Goal: Information Seeking & Learning: Check status

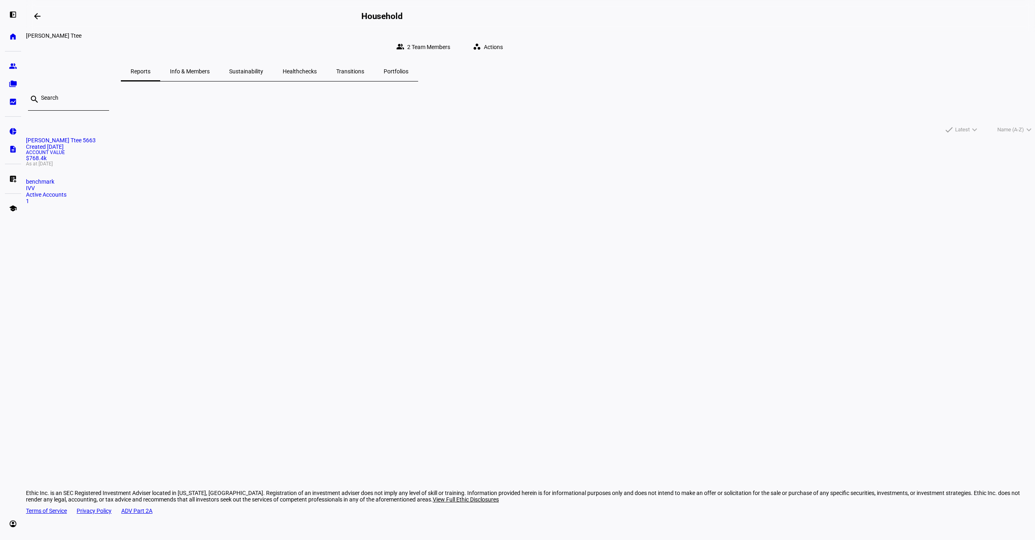
click at [383, 204] on div "1" at bounding box center [530, 201] width 1009 height 6
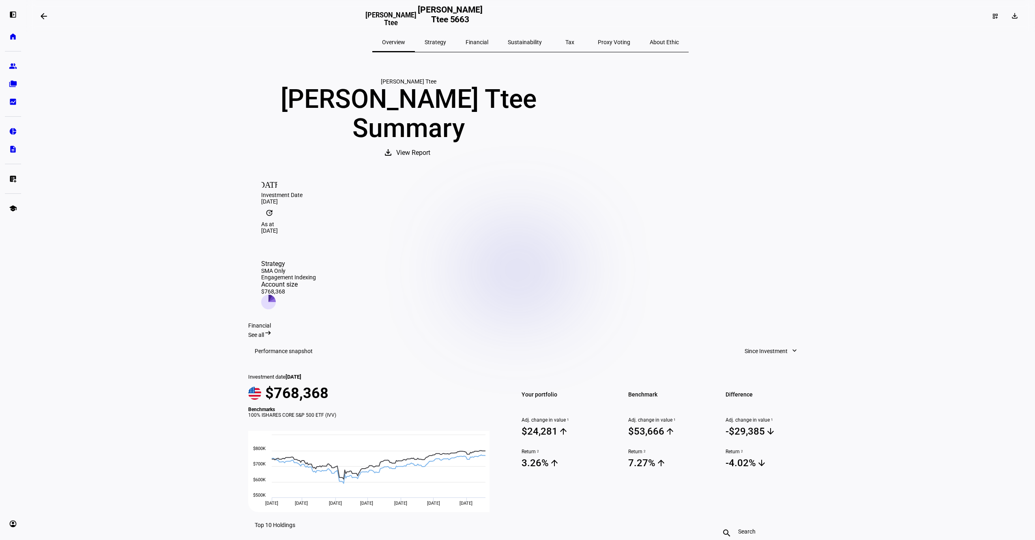
click at [446, 43] on span "Strategy" at bounding box center [436, 42] width 22 height 6
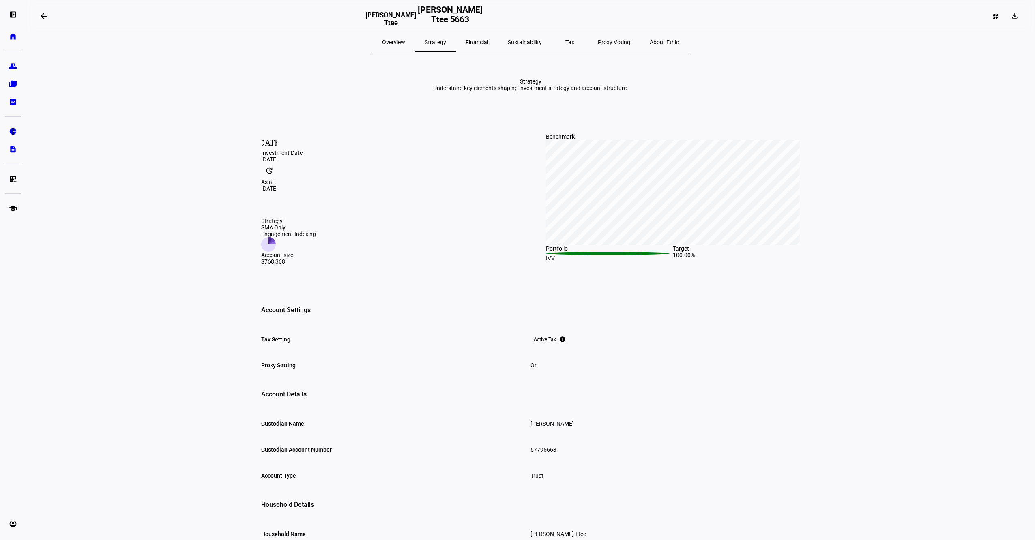
click at [555, 44] on div "Tax" at bounding box center [570, 41] width 37 height 19
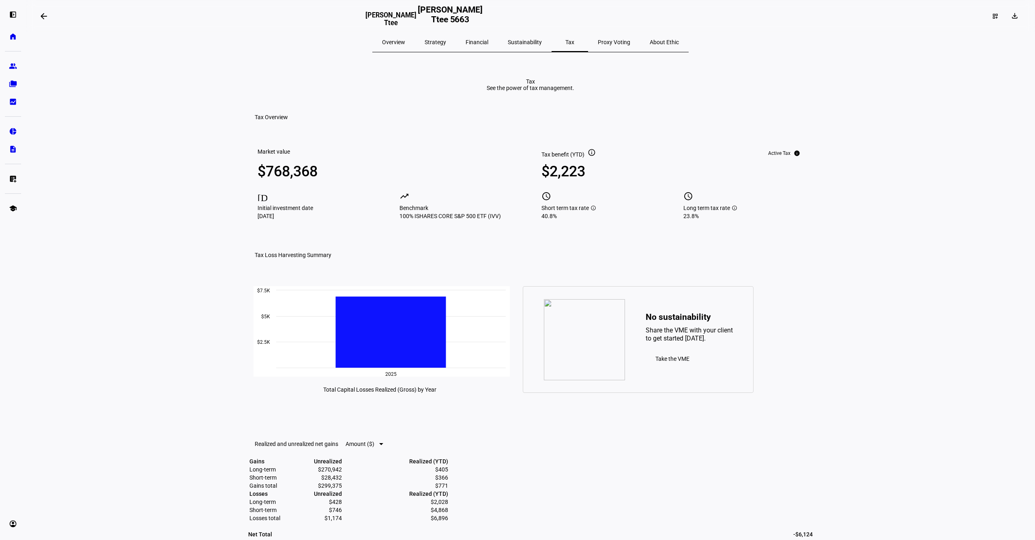
drag, startPoint x: 488, startPoint y: 43, endPoint x: 518, endPoint y: 43, distance: 29.2
click at [488, 43] on span "Financial" at bounding box center [477, 42] width 23 height 6
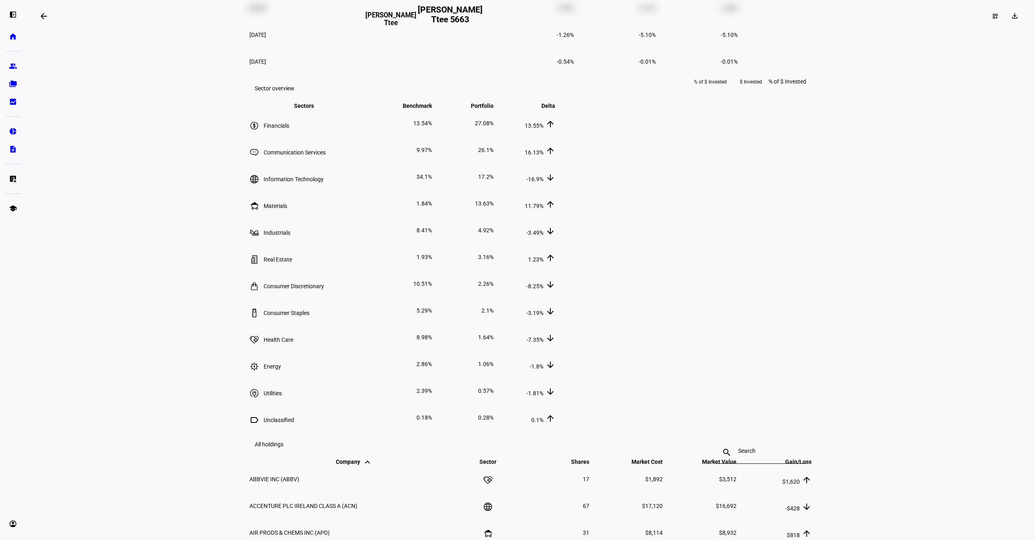
scroll to position [730, 0]
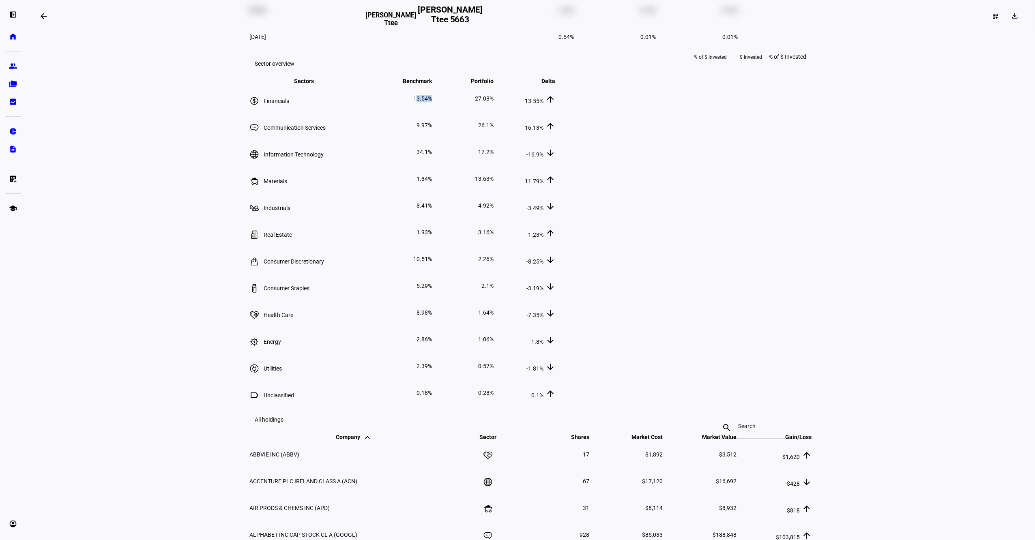
drag, startPoint x: 565, startPoint y: 247, endPoint x: 616, endPoint y: 247, distance: 51.1
click at [556, 112] on tr "Financials 13.54% 27.08% 13.55% arrow_upward" at bounding box center [402, 99] width 307 height 26
drag, startPoint x: 616, startPoint y: 247, endPoint x: 635, endPoint y: 246, distance: 18.7
click at [494, 112] on td "27.08%" at bounding box center [463, 99] width 61 height 26
click at [556, 112] on td "13.55% arrow_upward" at bounding box center [525, 99] width 61 height 26
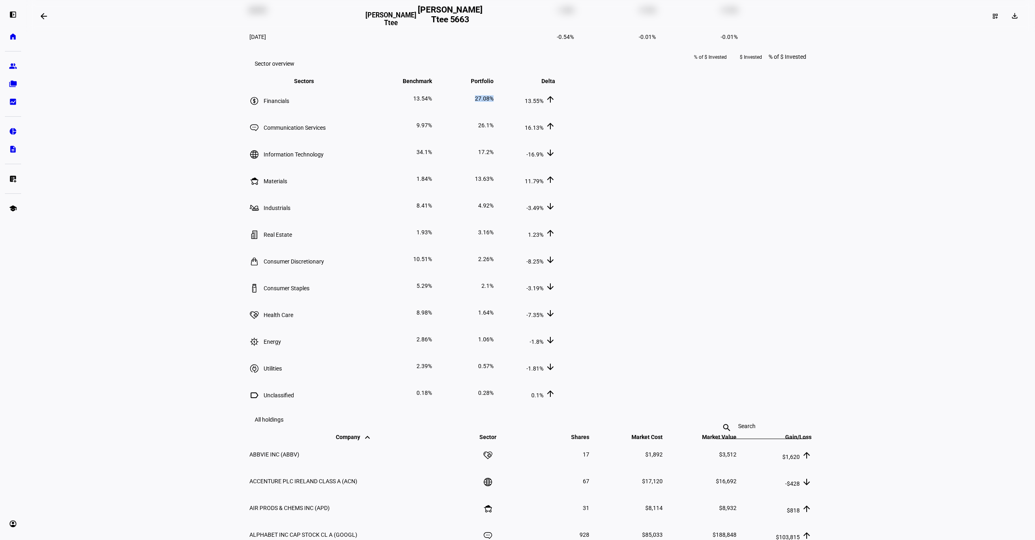
drag, startPoint x: 701, startPoint y: 245, endPoint x: 653, endPoint y: 250, distance: 48.1
click at [556, 112] on tr "Financials 13.54% 27.08% 13.55% arrow_upward" at bounding box center [402, 99] width 307 height 26
click at [494, 112] on td "27.08%" at bounding box center [463, 99] width 61 height 26
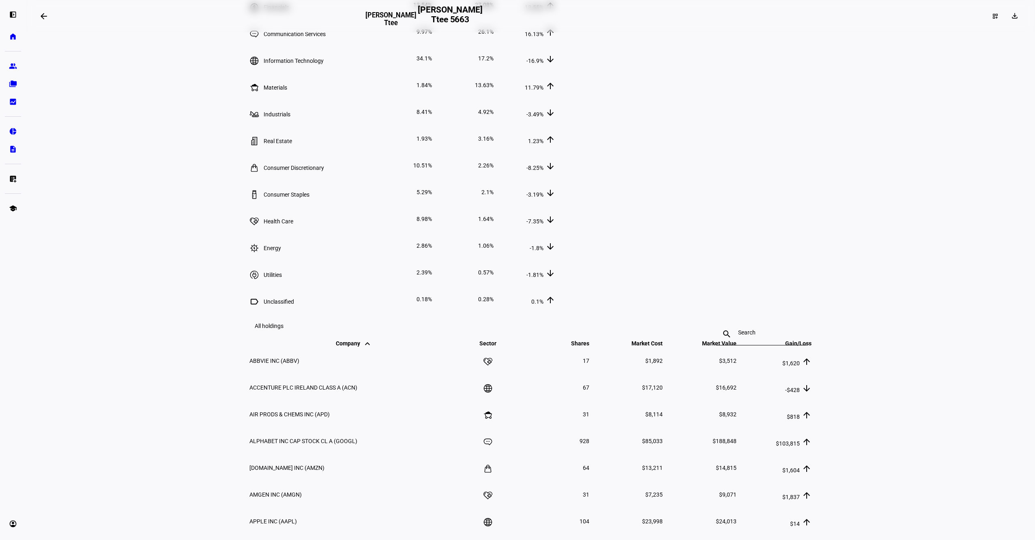
scroll to position [811, 0]
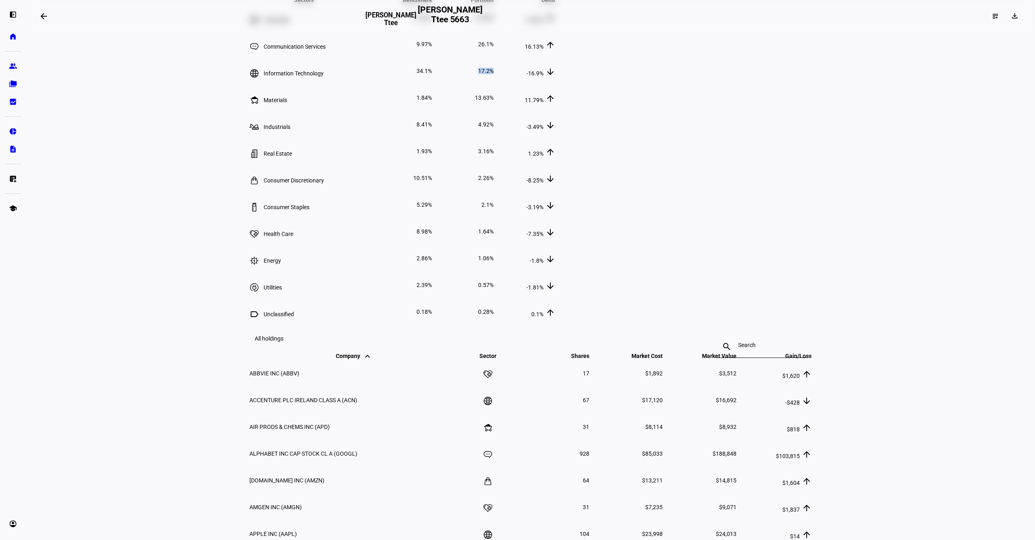
drag, startPoint x: 706, startPoint y: 223, endPoint x: 669, endPoint y: 223, distance: 36.5
click at [556, 84] on tr "Information Technology 34.1% 17.2% -16.9% arrow_downward" at bounding box center [402, 71] width 307 height 26
click at [494, 84] on td "17.2%" at bounding box center [463, 71] width 61 height 26
drag, startPoint x: 703, startPoint y: 224, endPoint x: 721, endPoint y: 224, distance: 18.3
click at [556, 84] on tr "Information Technology 34.1% 17.2% -16.9% arrow_downward" at bounding box center [402, 71] width 307 height 26
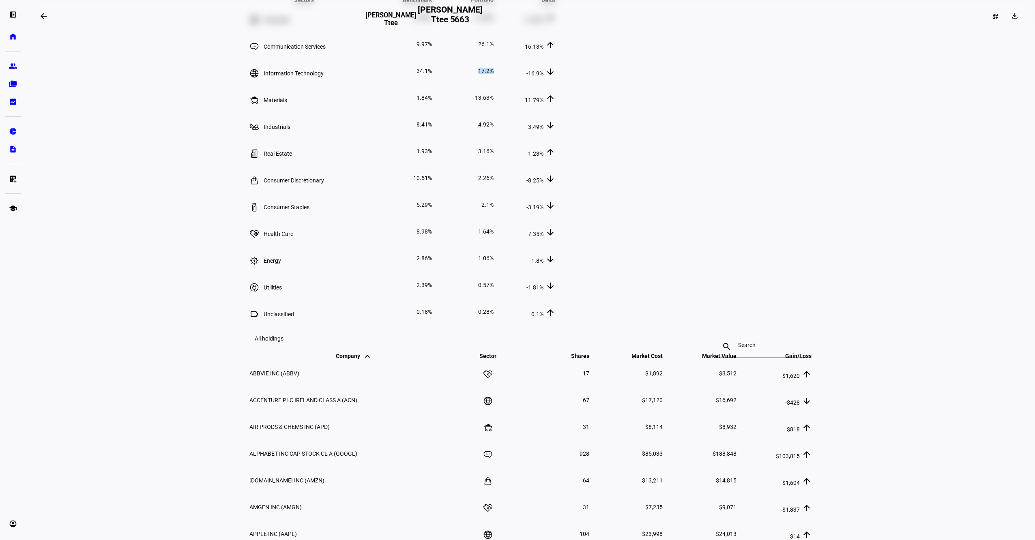
click at [556, 84] on td "-16.9% arrow_downward" at bounding box center [525, 71] width 61 height 26
drag, startPoint x: 662, startPoint y: 224, endPoint x: 800, endPoint y: 223, distance: 137.9
click at [556, 84] on tr "Information Technology 34.1% 17.2% -16.9% arrow_downward" at bounding box center [402, 71] width 307 height 26
click at [556, 84] on td "-16.9% arrow_downward" at bounding box center [525, 71] width 61 height 26
drag, startPoint x: 802, startPoint y: 222, endPoint x: 672, endPoint y: 222, distance: 130.6
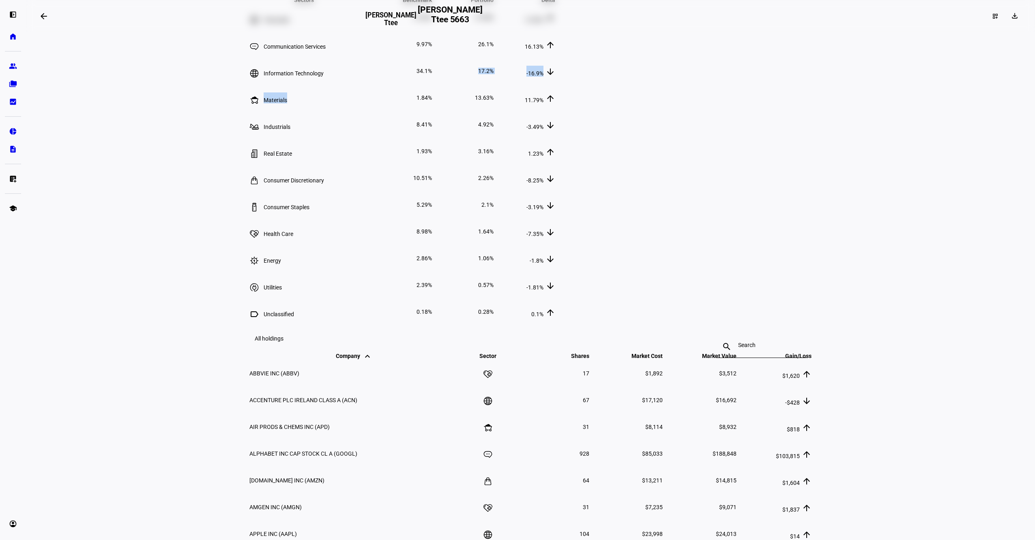
click at [556, 84] on tr "Information Technology 34.1% 17.2% -16.9% arrow_downward" at bounding box center [402, 71] width 307 height 26
drag, startPoint x: 672, startPoint y: 222, endPoint x: 683, endPoint y: 221, distance: 11.4
click at [494, 74] on span "17.2%" at bounding box center [485, 71] width 15 height 6
drag, startPoint x: 797, startPoint y: 221, endPoint x: 806, endPoint y: 221, distance: 8.9
click at [556, 84] on tr "Information Technology 34.1% 17.2% -16.9% arrow_downward" at bounding box center [402, 71] width 307 height 26
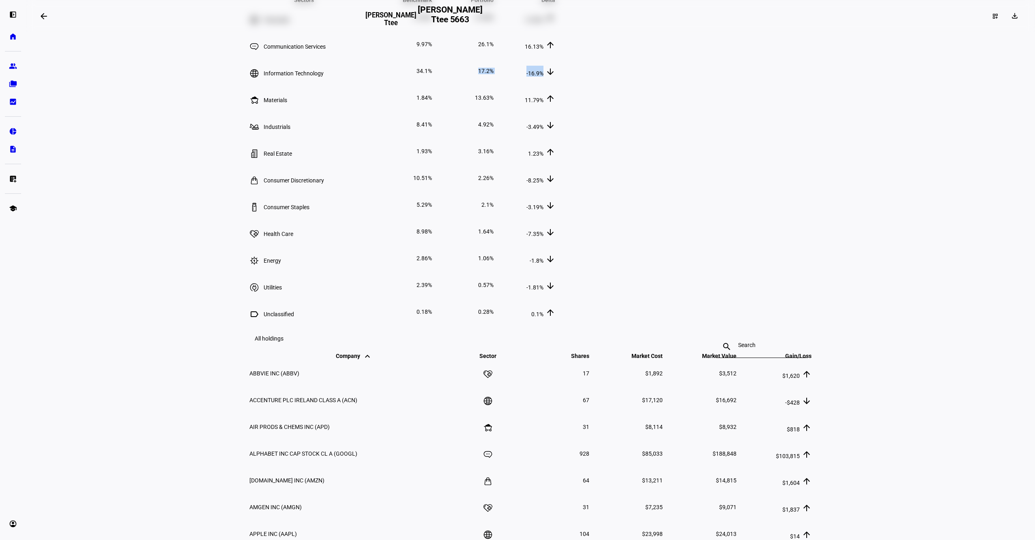
click at [556, 84] on td "-16.9% arrow_downward" at bounding box center [525, 71] width 61 height 26
drag, startPoint x: 606, startPoint y: 223, endPoint x: 615, endPoint y: 221, distance: 9.2
click at [556, 84] on tr "Information Technology 34.1% 17.2% -16.9% arrow_downward" at bounding box center [402, 71] width 307 height 26
click at [494, 84] on td "17.2%" at bounding box center [463, 71] width 61 height 26
drag, startPoint x: 587, startPoint y: 221, endPoint x: 547, endPoint y: 219, distance: 39.8
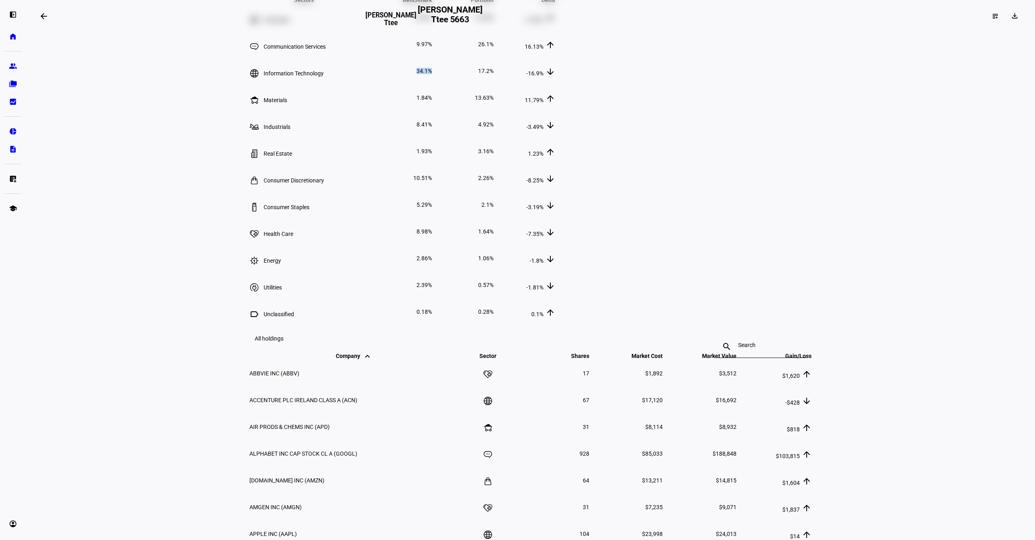
click at [547, 84] on tr "Information Technology 34.1% 17.2% -16.9% arrow_downward" at bounding box center [402, 71] width 307 height 26
click at [432, 84] on td "34.1%" at bounding box center [402, 71] width 61 height 26
drag, startPoint x: 560, startPoint y: 221, endPoint x: 599, endPoint y: 221, distance: 38.5
click at [556, 84] on tr "Information Technology 34.1% 17.2% -16.9% arrow_downward" at bounding box center [402, 71] width 307 height 26
click at [494, 84] on td "17.2%" at bounding box center [463, 71] width 61 height 26
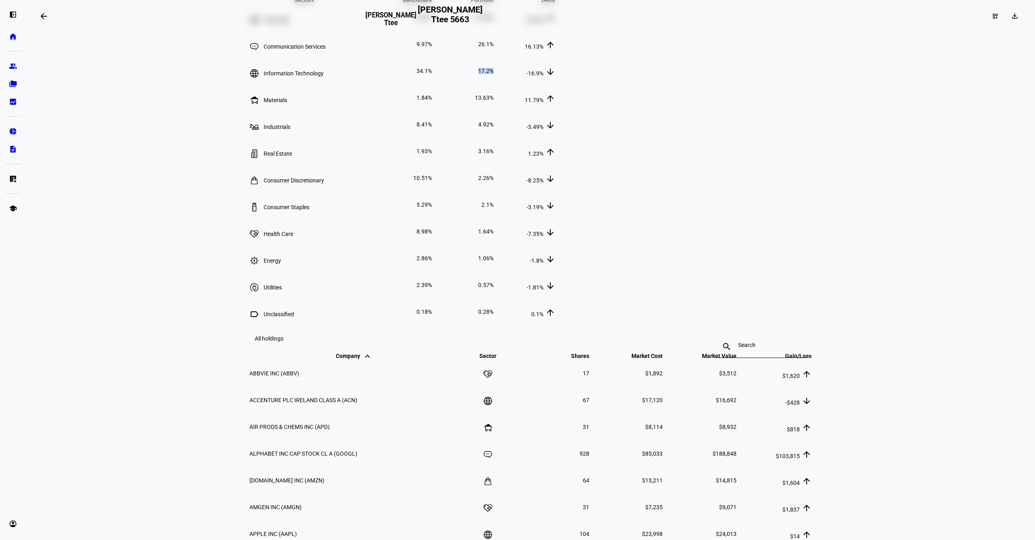
drag, startPoint x: 670, startPoint y: 221, endPoint x: 643, endPoint y: 221, distance: 27.2
click at [556, 84] on tr "Information Technology 34.1% 17.2% -16.9% arrow_downward" at bounding box center [402, 71] width 307 height 26
click at [494, 84] on td "17.2%" at bounding box center [463, 71] width 61 height 26
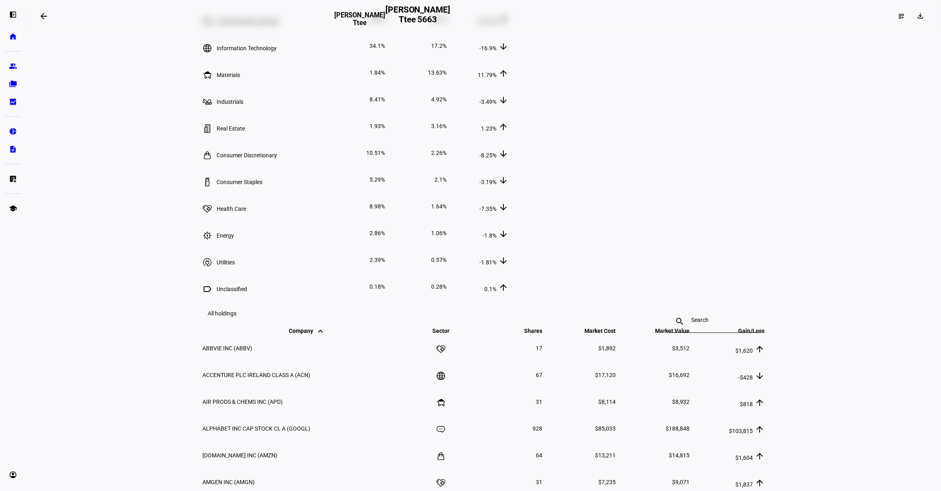
scroll to position [848, 0]
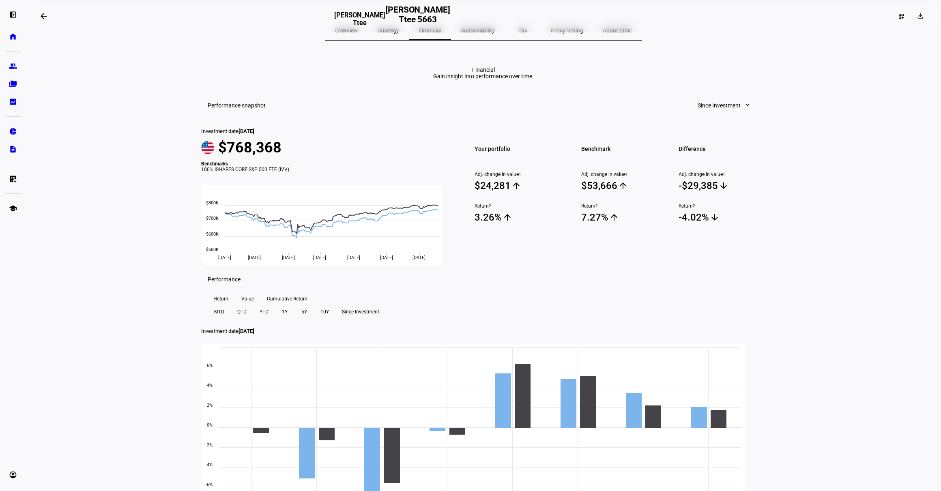
scroll to position [0, 0]
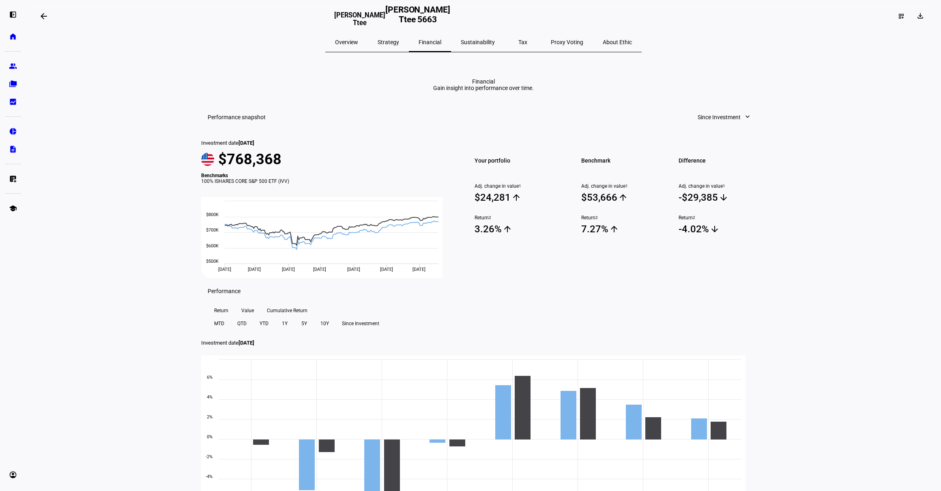
click at [47, 15] on mat-icon "arrow_backwards" at bounding box center [44, 16] width 10 height 10
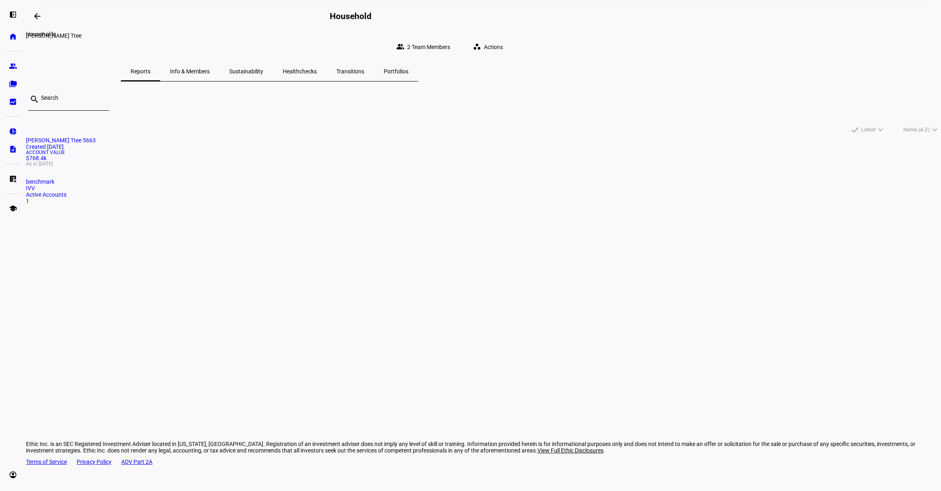
click at [40, 16] on mat-icon "arrow_backwards" at bounding box center [37, 16] width 10 height 10
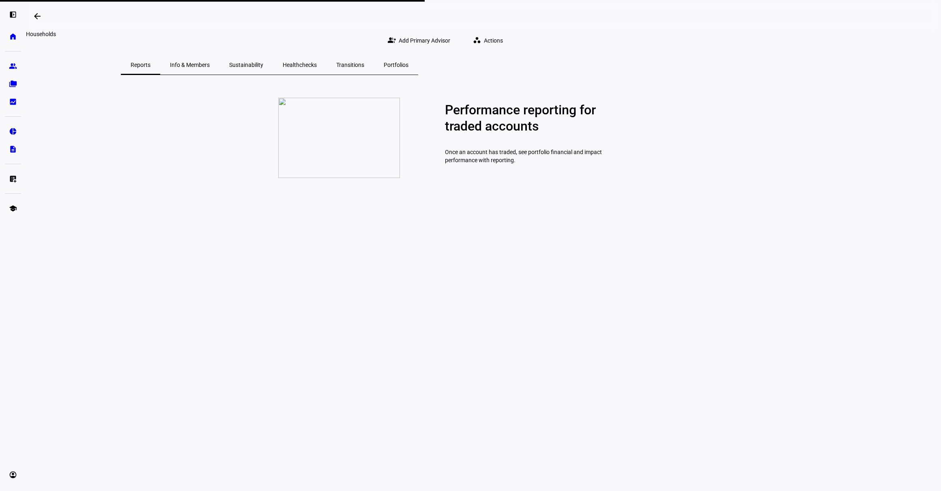
click at [37, 20] on mat-icon "arrow_backwards" at bounding box center [37, 16] width 10 height 10
drag, startPoint x: 9, startPoint y: 36, endPoint x: 37, endPoint y: 41, distance: 28.3
click at [9, 36] on eth-mat-symbol "home" at bounding box center [13, 36] width 8 height 8
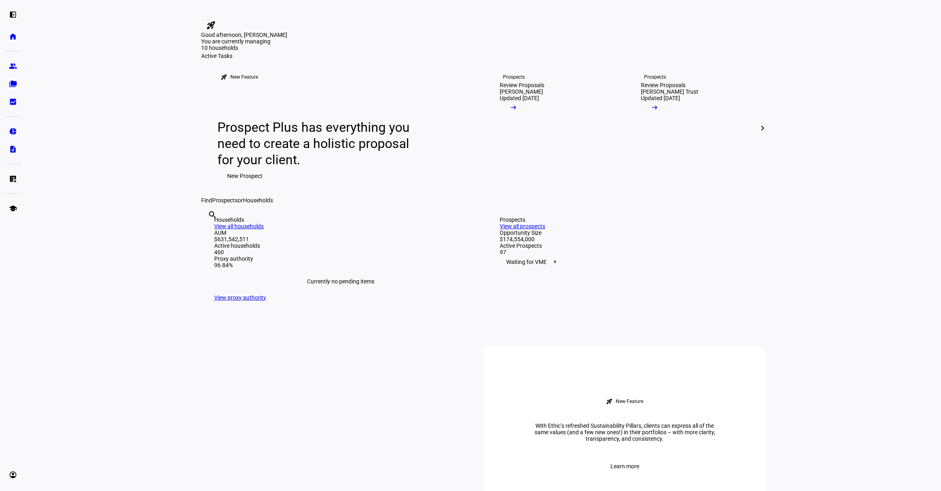
click at [214, 248] on div "search clear" at bounding box center [207, 226] width 13 height 45
click at [209, 231] on input "text" at bounding box center [209, 226] width 2 height 10
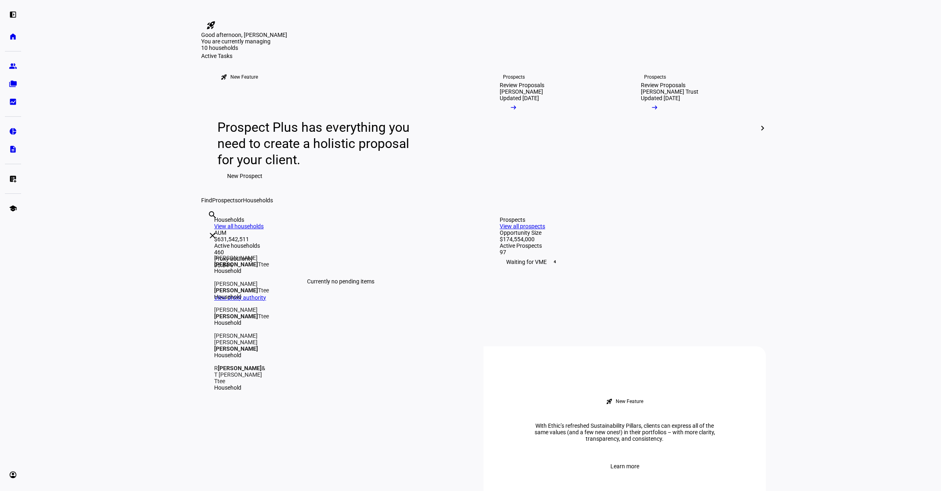
type input "herpst"
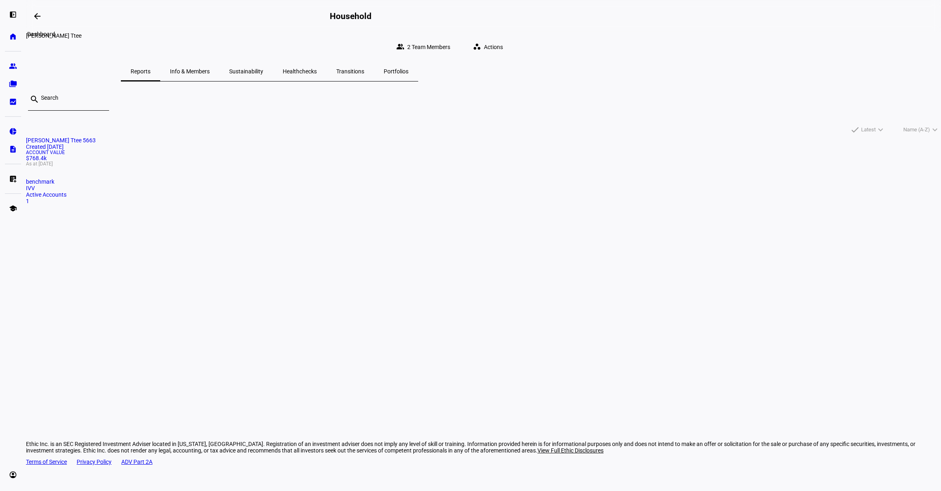
click at [34, 22] on span at bounding box center [37, 15] width 19 height 19
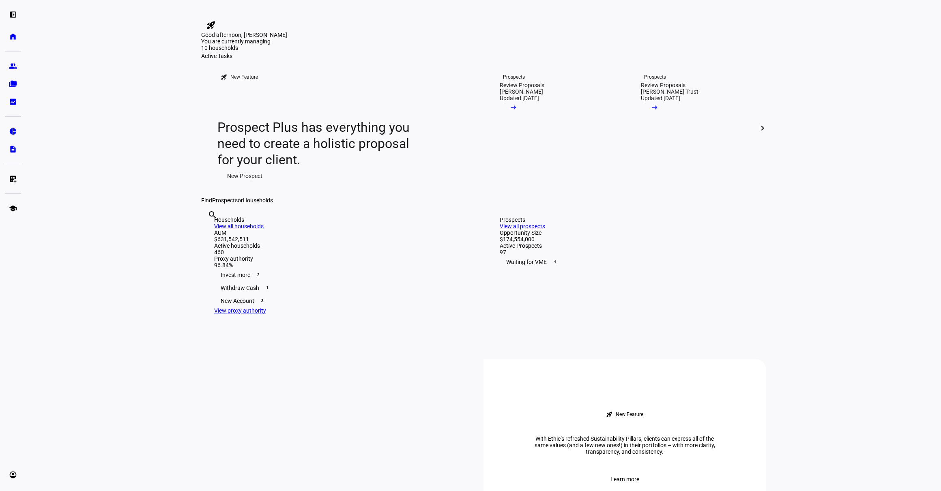
click at [209, 231] on input "text" at bounding box center [209, 226] width 2 height 10
type input "h"
type input "8945"
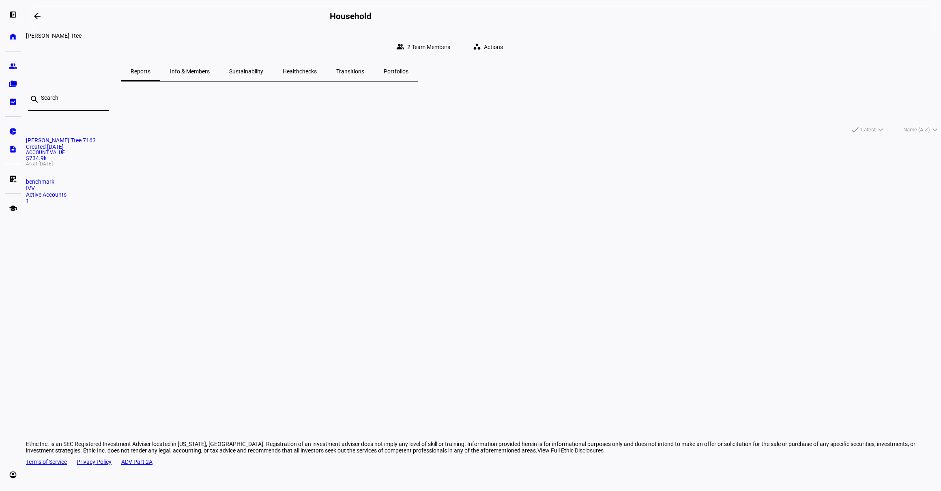
click at [298, 166] on span "As at [DATE]" at bounding box center [483, 163] width 915 height 5
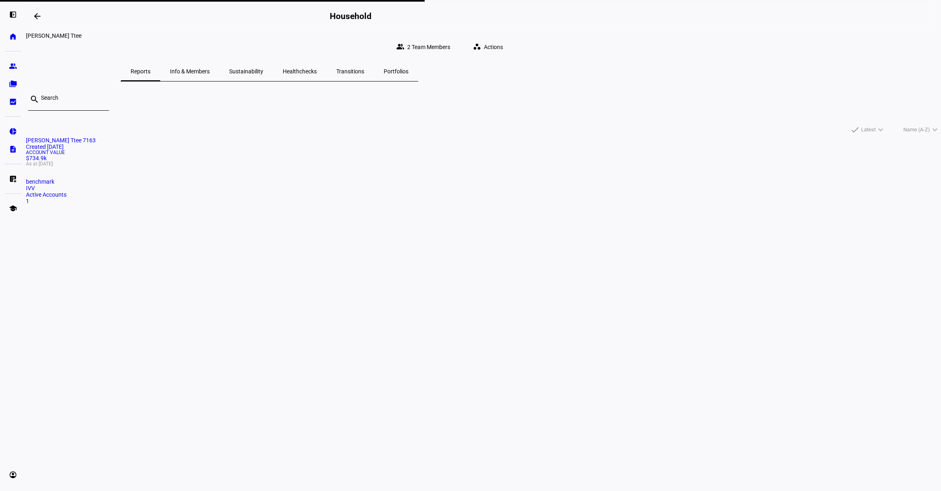
click at [338, 150] on mat-card-title "Robert D Herpst Ttee 7163 Created 7 months ago" at bounding box center [483, 143] width 915 height 13
drag, startPoint x: 349, startPoint y: 189, endPoint x: 376, endPoint y: 190, distance: 26.4
click at [349, 155] on span "Account Value" at bounding box center [483, 152] width 915 height 5
click at [320, 166] on div "Account Value $734.9k As at Aug 18, 2025" at bounding box center [483, 158] width 915 height 16
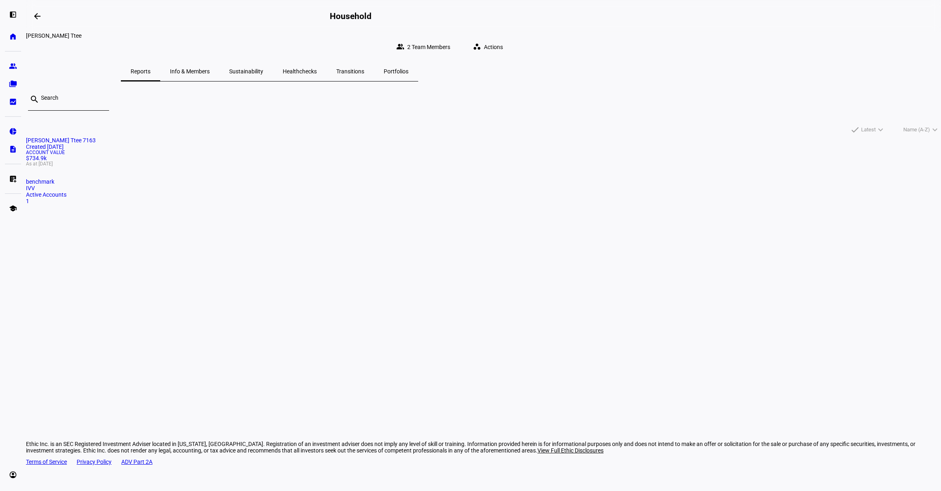
click at [427, 189] on div "[PERSON_NAME] Ttee 7163 Created [DATE] Account Value $734.9k As at [DATE] bench…" at bounding box center [483, 179] width 915 height 84
click at [372, 155] on span "Account Value" at bounding box center [483, 152] width 915 height 5
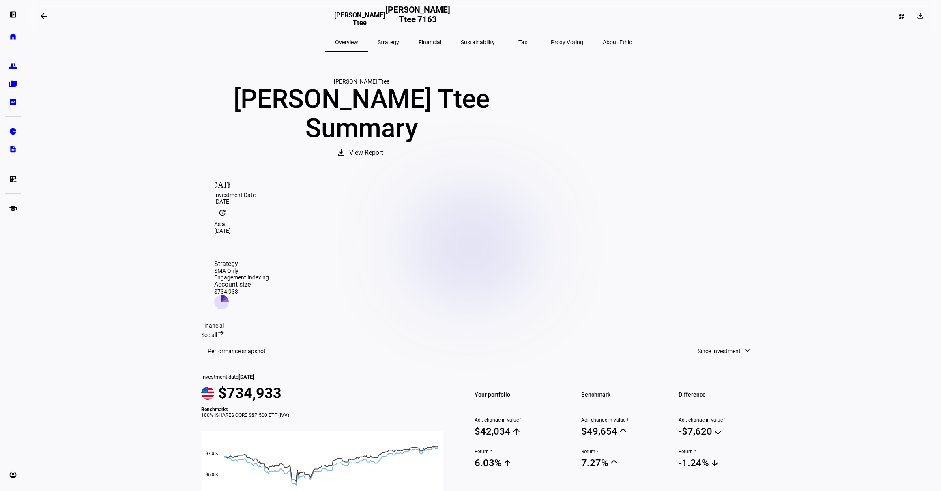
drag, startPoint x: 431, startPoint y: 43, endPoint x: 397, endPoint y: 69, distance: 43.3
click at [431, 43] on span "Financial" at bounding box center [430, 42] width 23 height 6
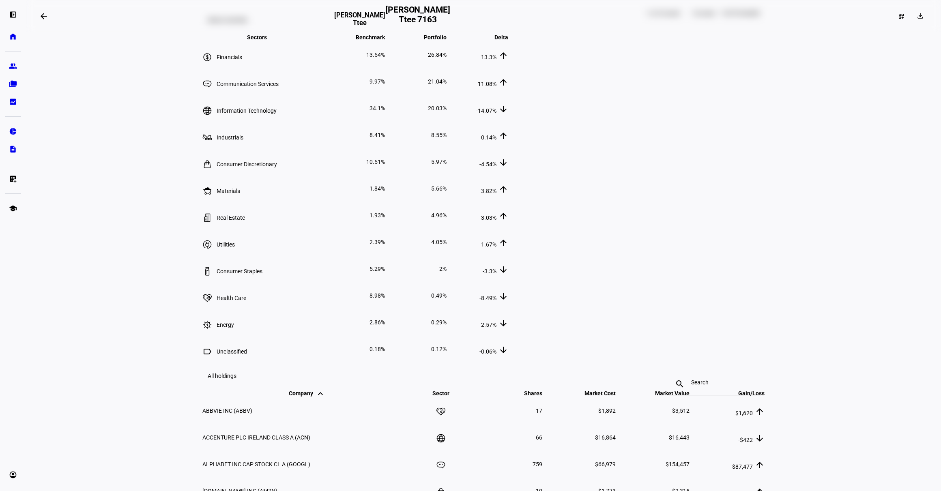
scroll to position [774, 0]
click at [508, 45] on mat-icon "keyboard_arrow_up" at bounding box center [504, 40] width 10 height 10
click at [508, 42] on mat-icon "keyboard_arrow_up" at bounding box center [504, 37] width 10 height 10
click at [508, 40] on span "Delta keyboard_arrow_down keyboard_arrow_up" at bounding box center [495, 37] width 26 height 6
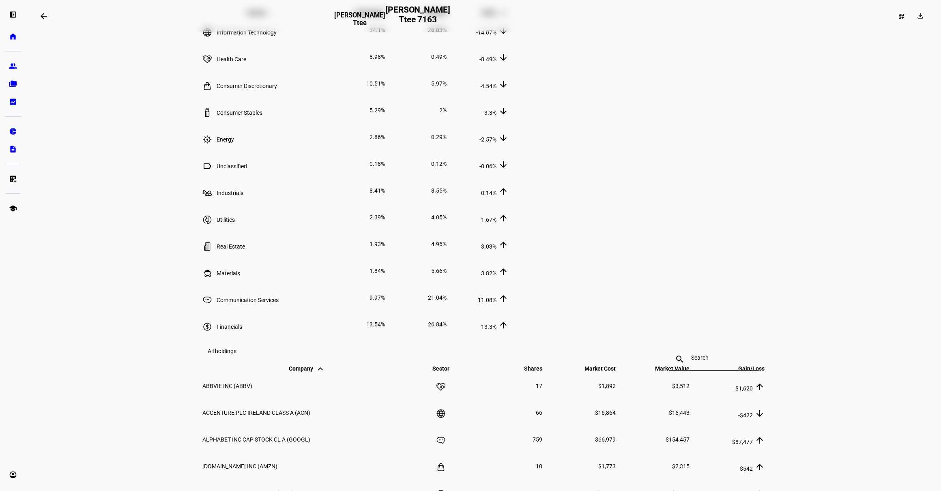
scroll to position [811, 0]
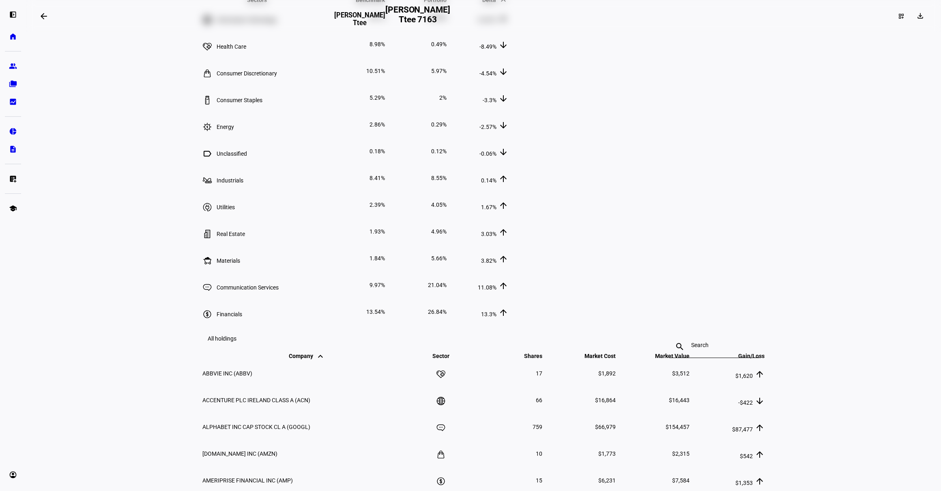
click at [447, 3] on span "Portfolio keyboard_arrow_down keyboard_arrow_up" at bounding box center [429, 0] width 35 height 6
click at [872, 192] on eth-layout-page-content "arrow_backwards [PERSON_NAME] Ttee [PERSON_NAME] Ttee 7163 dashboard_customize …" at bounding box center [483, 245] width 915 height 491
